Goal: Browse casually

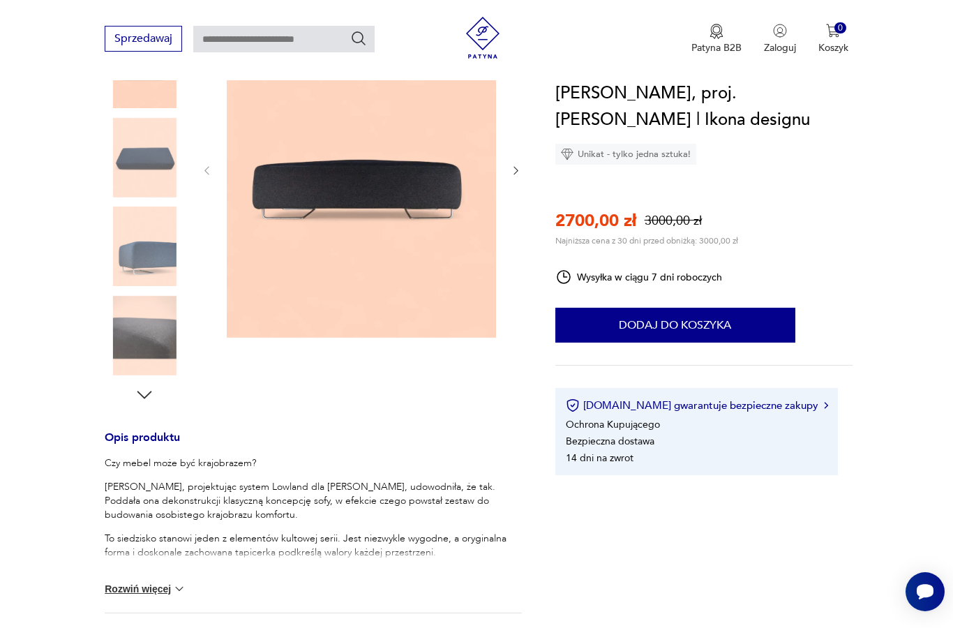
scroll to position [229, 0]
click at [351, 219] on img at bounding box center [361, 169] width 269 height 337
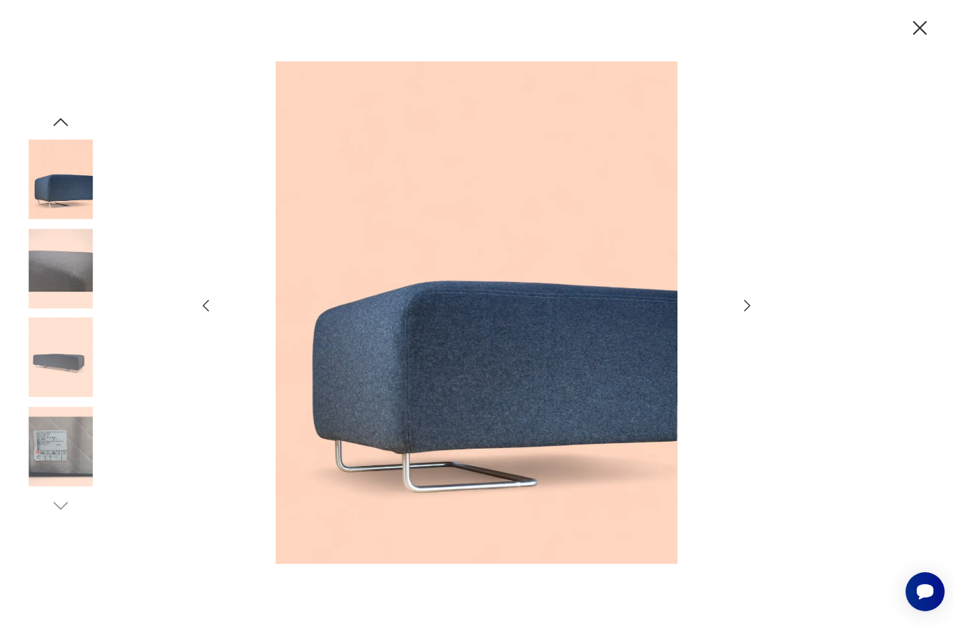
click at [750, 314] on icon "button" at bounding box center [747, 305] width 17 height 17
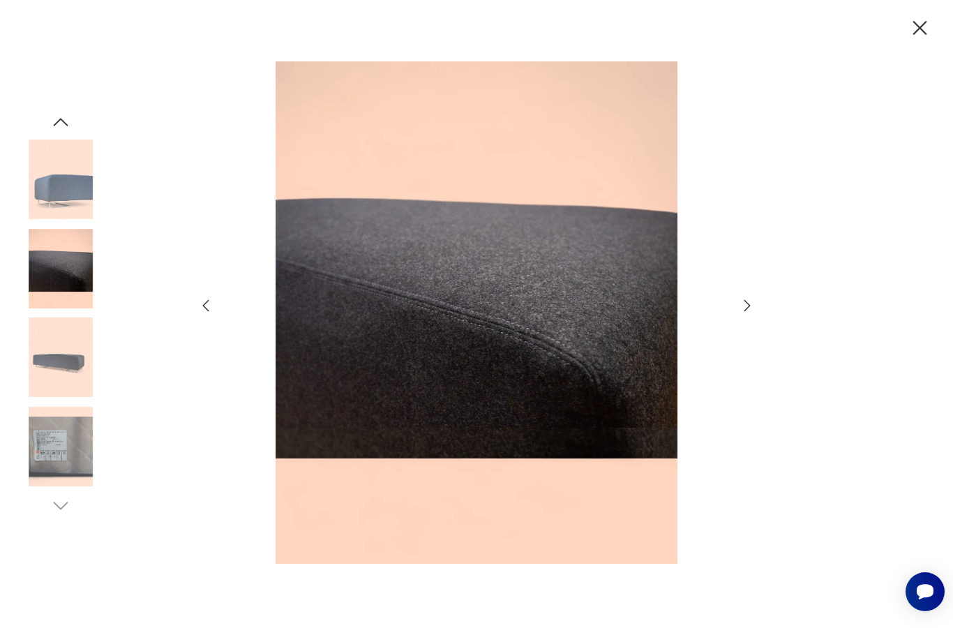
click at [755, 314] on icon "button" at bounding box center [747, 305] width 17 height 17
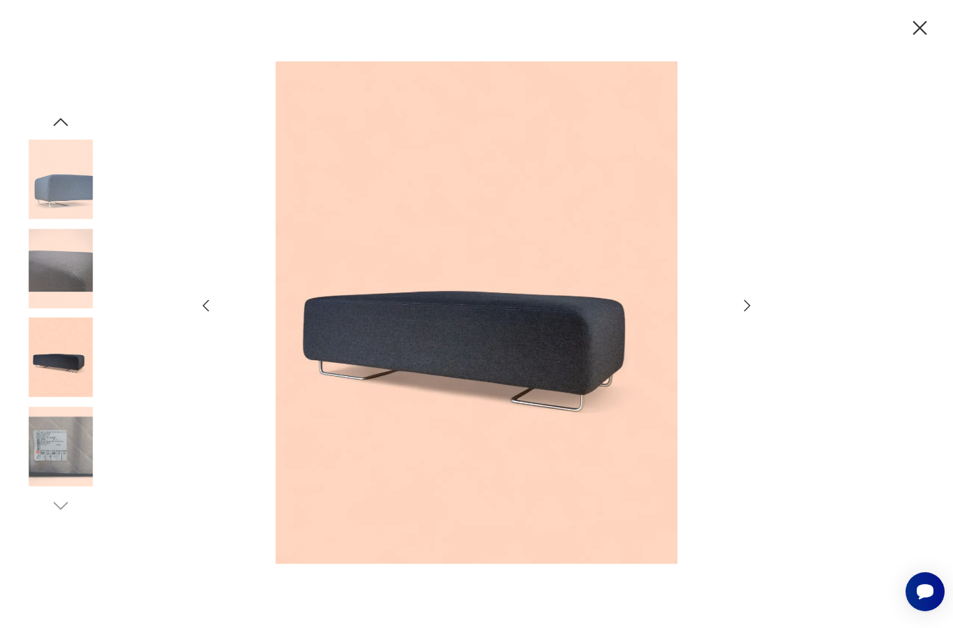
click at [754, 314] on icon "button" at bounding box center [747, 305] width 17 height 17
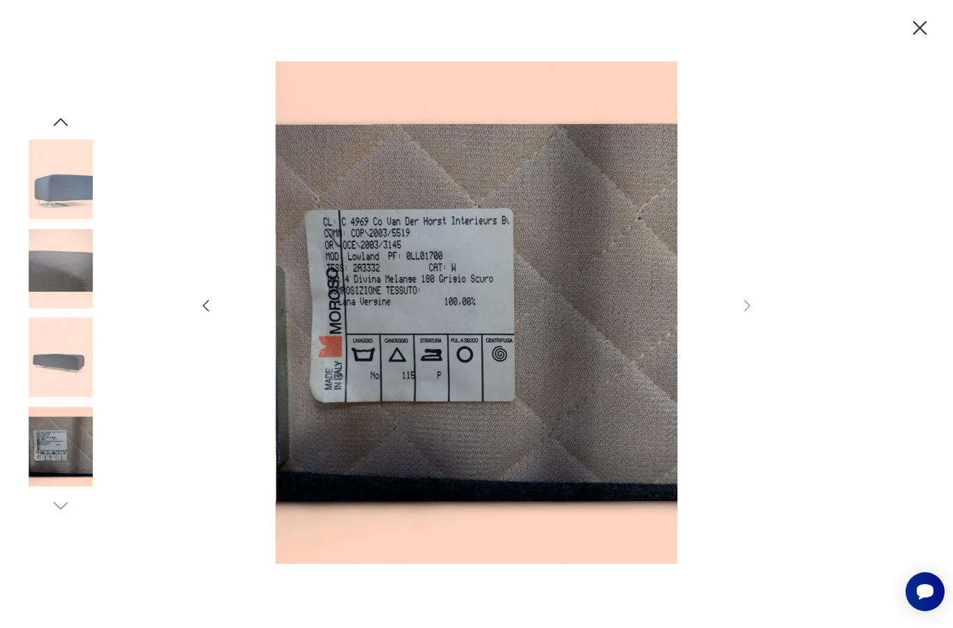
click at [916, 36] on icon "button" at bounding box center [920, 28] width 24 height 24
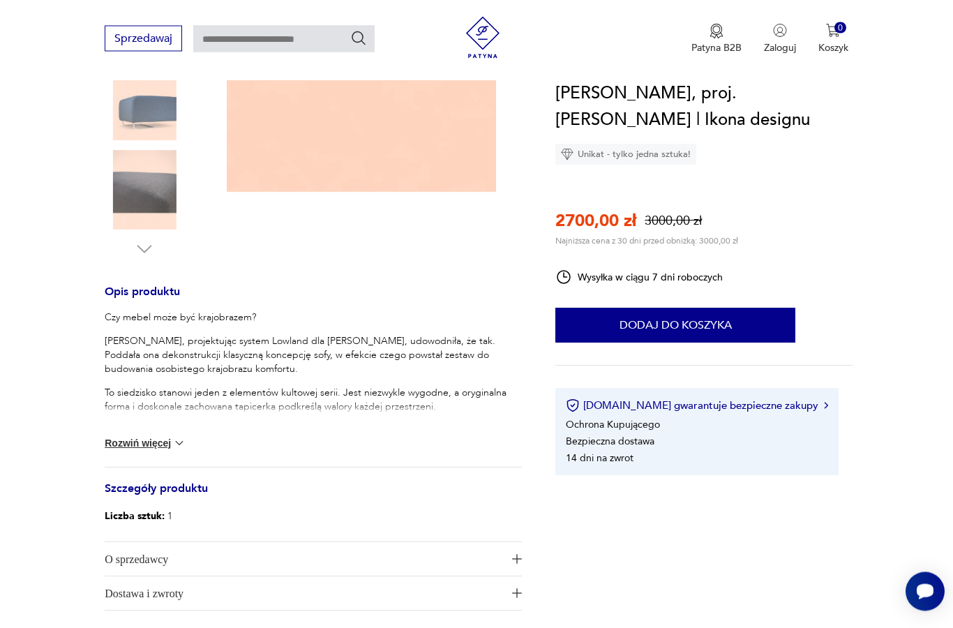
scroll to position [394, 0]
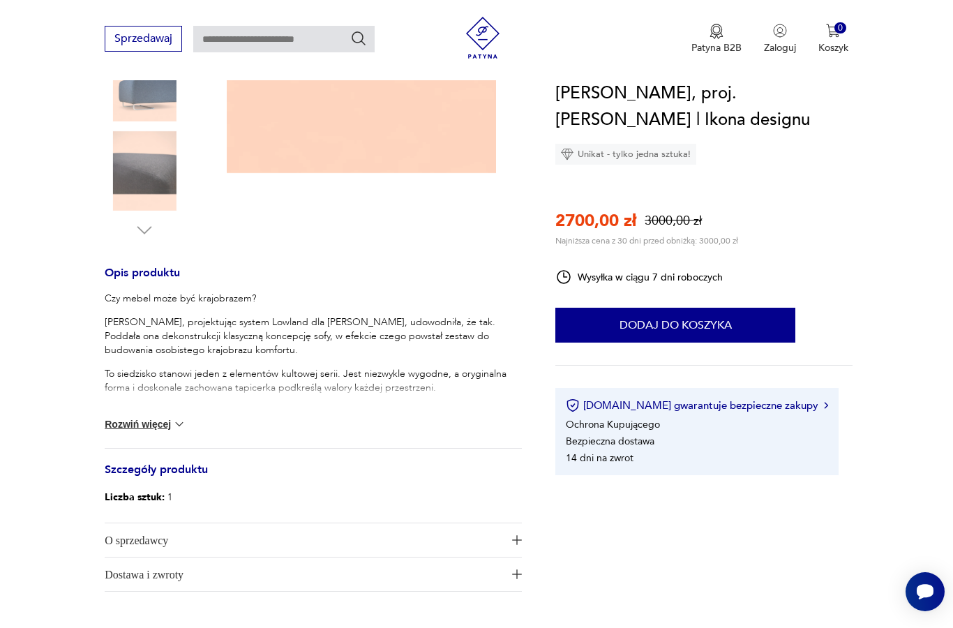
click at [163, 426] on button "Rozwiń więcej" at bounding box center [145, 424] width 81 height 14
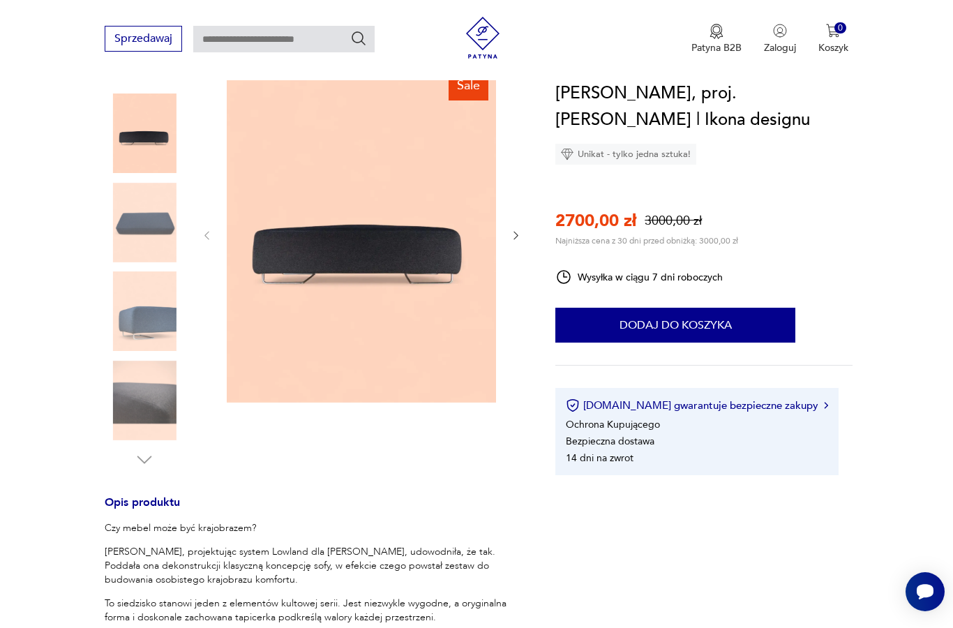
scroll to position [122, 0]
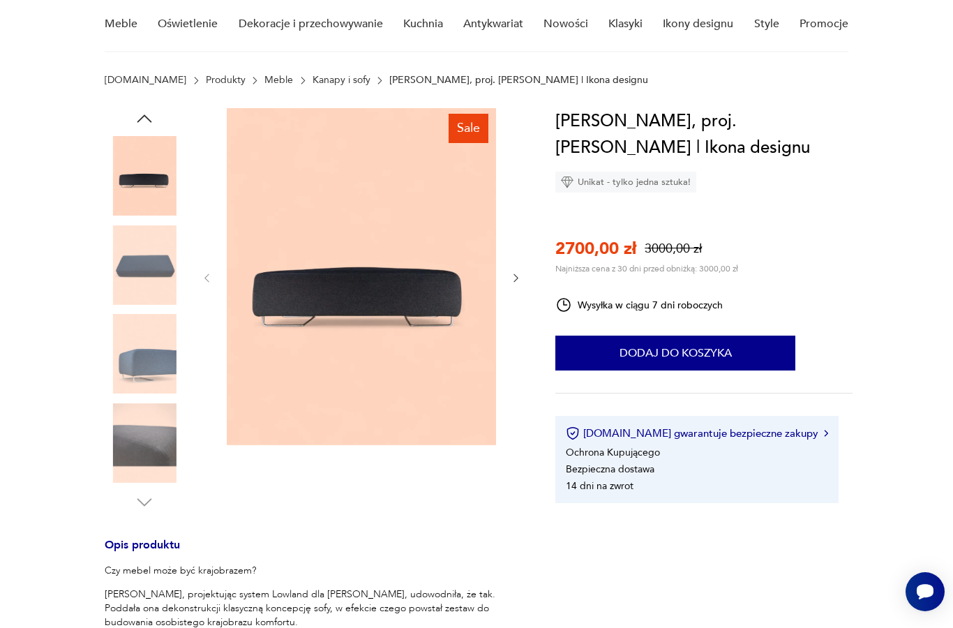
click at [440, 325] on img at bounding box center [361, 276] width 269 height 337
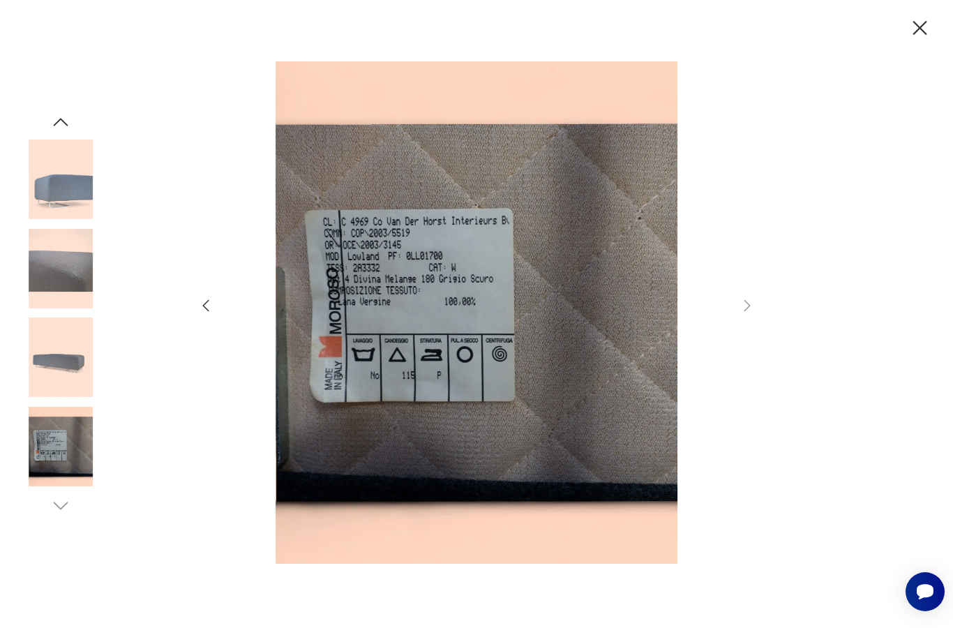
click at [214, 314] on icon "button" at bounding box center [205, 305] width 17 height 17
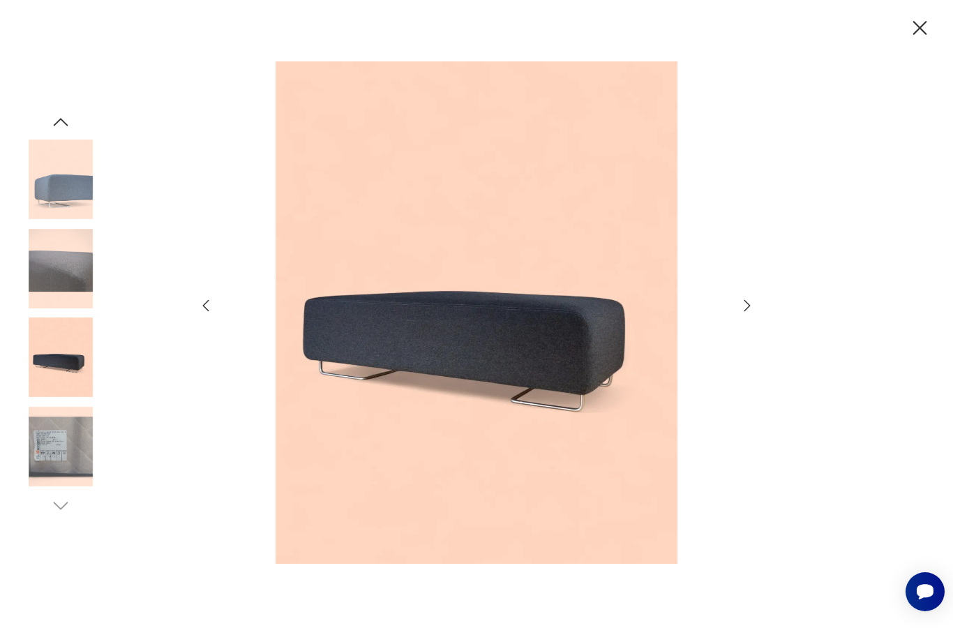
click at [901, 39] on div at bounding box center [476, 314] width 953 height 628
click at [912, 46] on div at bounding box center [476, 314] width 953 height 628
click at [923, 38] on icon "button" at bounding box center [920, 28] width 24 height 24
